Goal: Find specific page/section: Find specific page/section

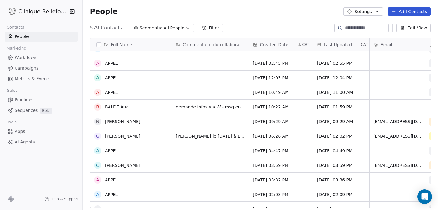
scroll to position [125, 0]
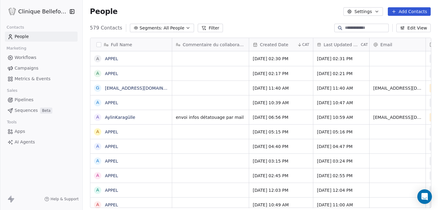
scroll to position [185, 356]
